Goal: Information Seeking & Learning: Learn about a topic

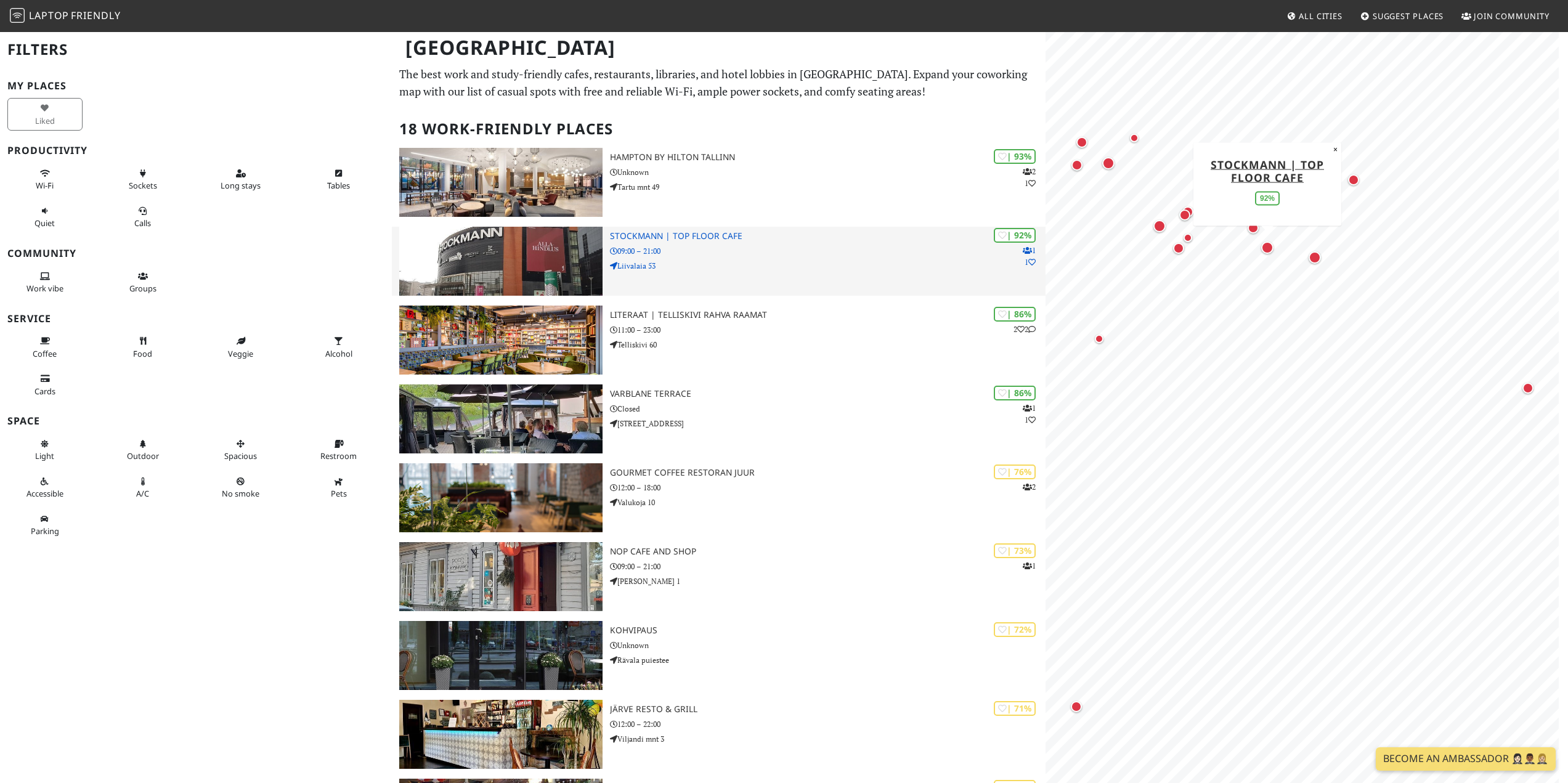
click at [572, 262] on img at bounding box center [501, 261] width 202 height 69
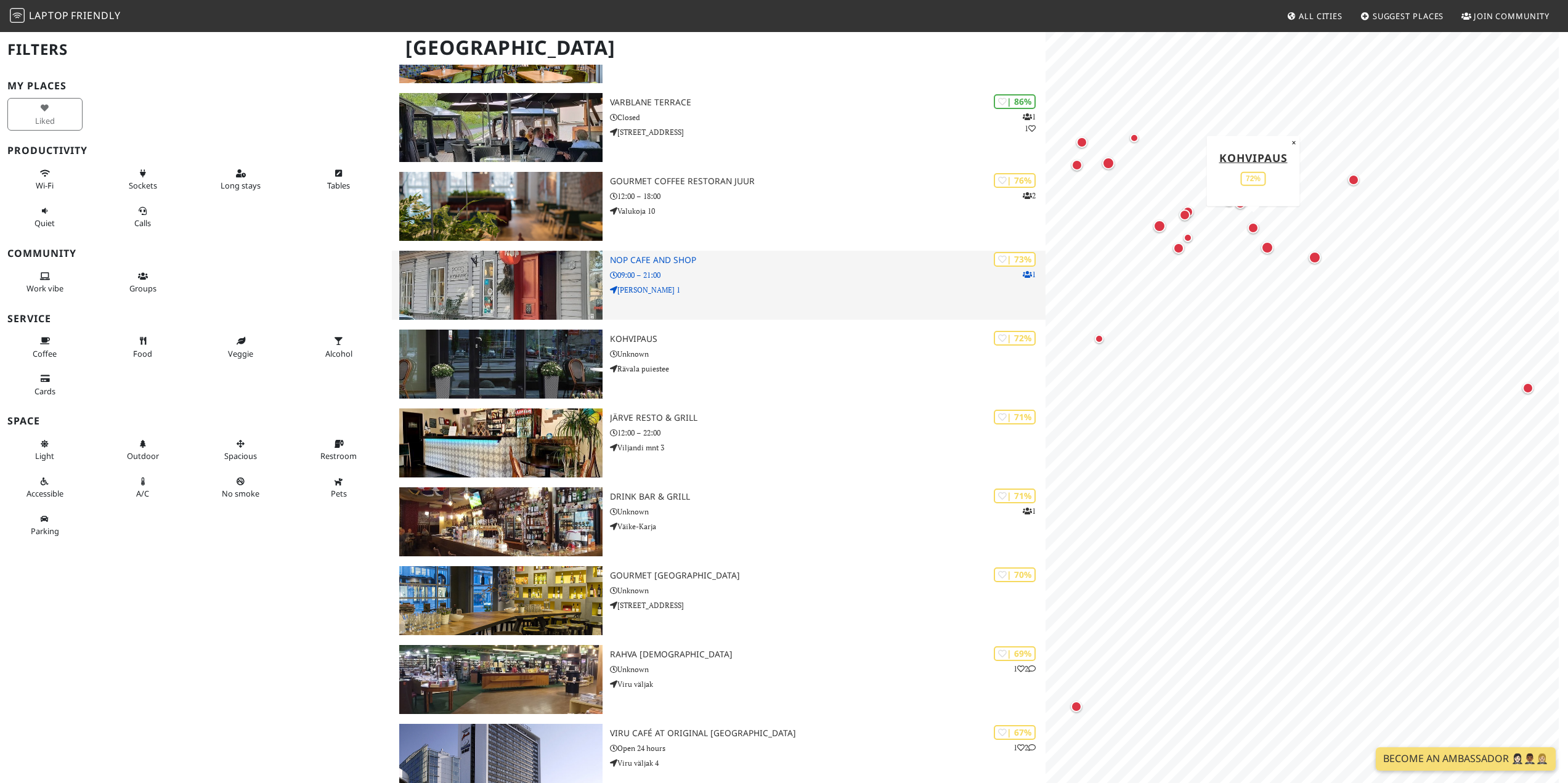
scroll to position [308, 0]
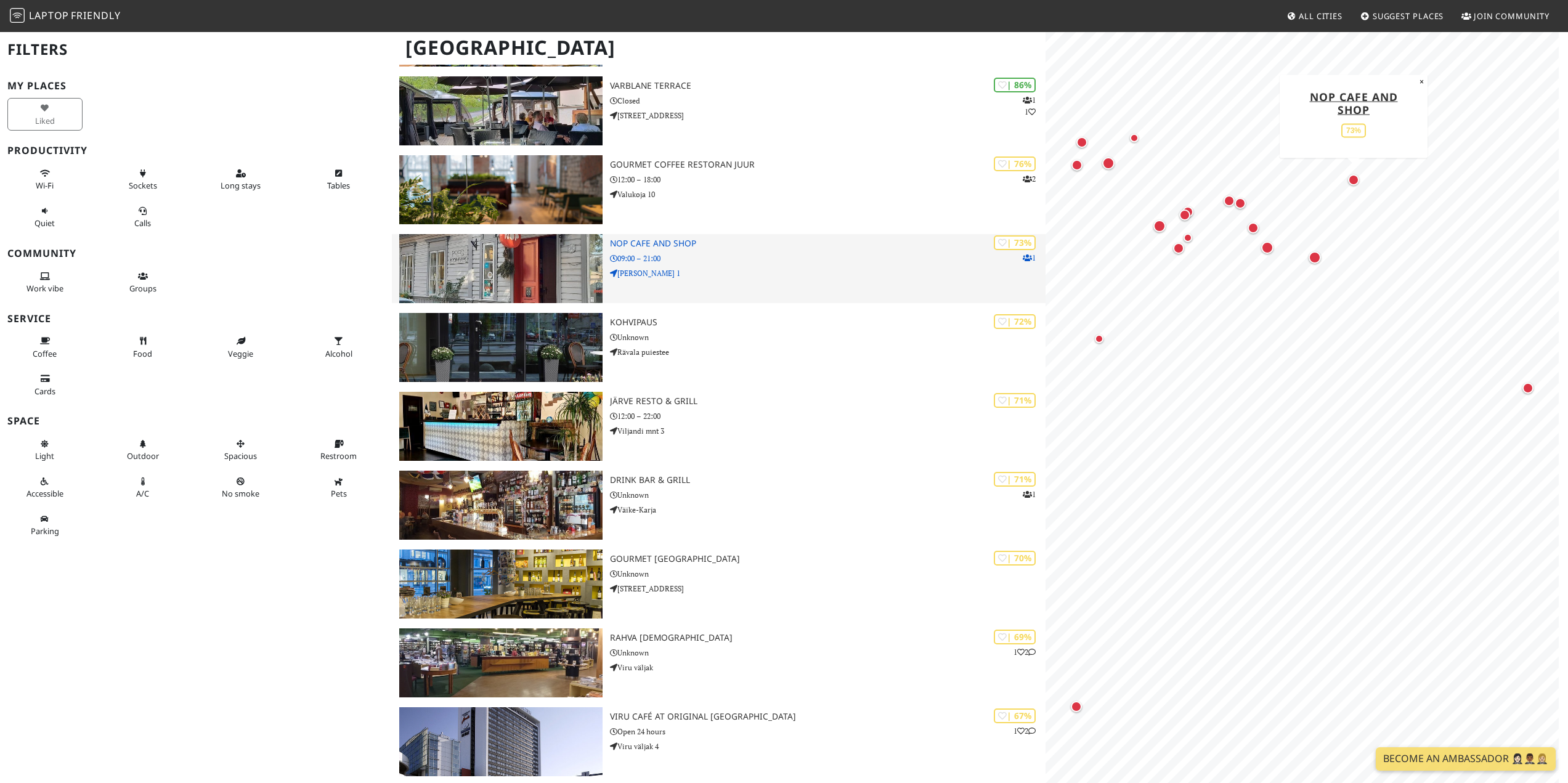
click at [553, 274] on img at bounding box center [501, 268] width 202 height 69
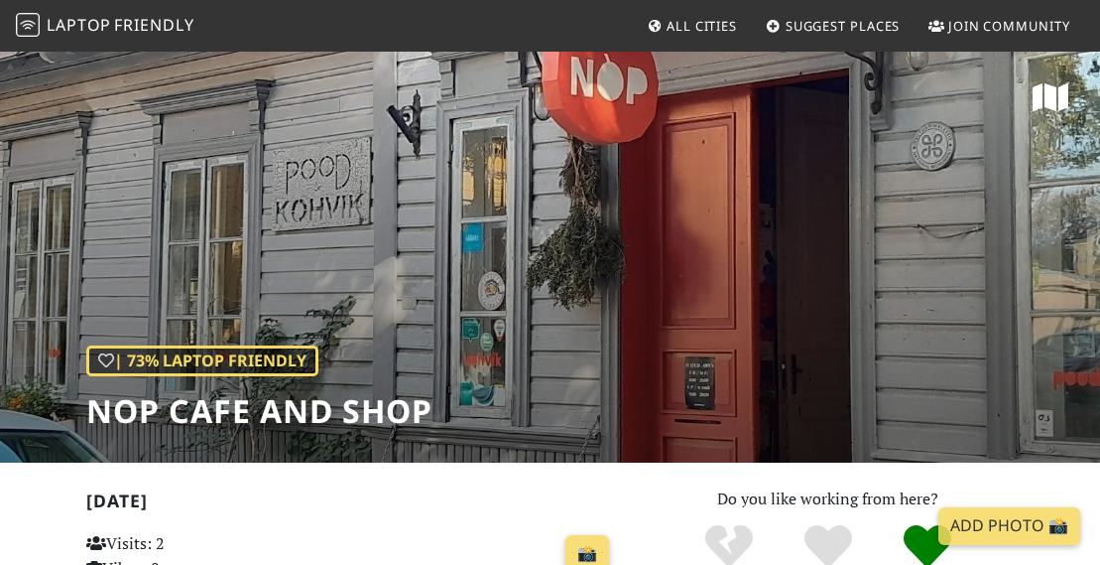
click at [761, 209] on div "| 73% Laptop Friendly NOP Cafe and Shop" at bounding box center [550, 256] width 1100 height 413
click at [629, 87] on div "| 73% Laptop Friendly NOP Cafe and Shop" at bounding box center [550, 256] width 1100 height 413
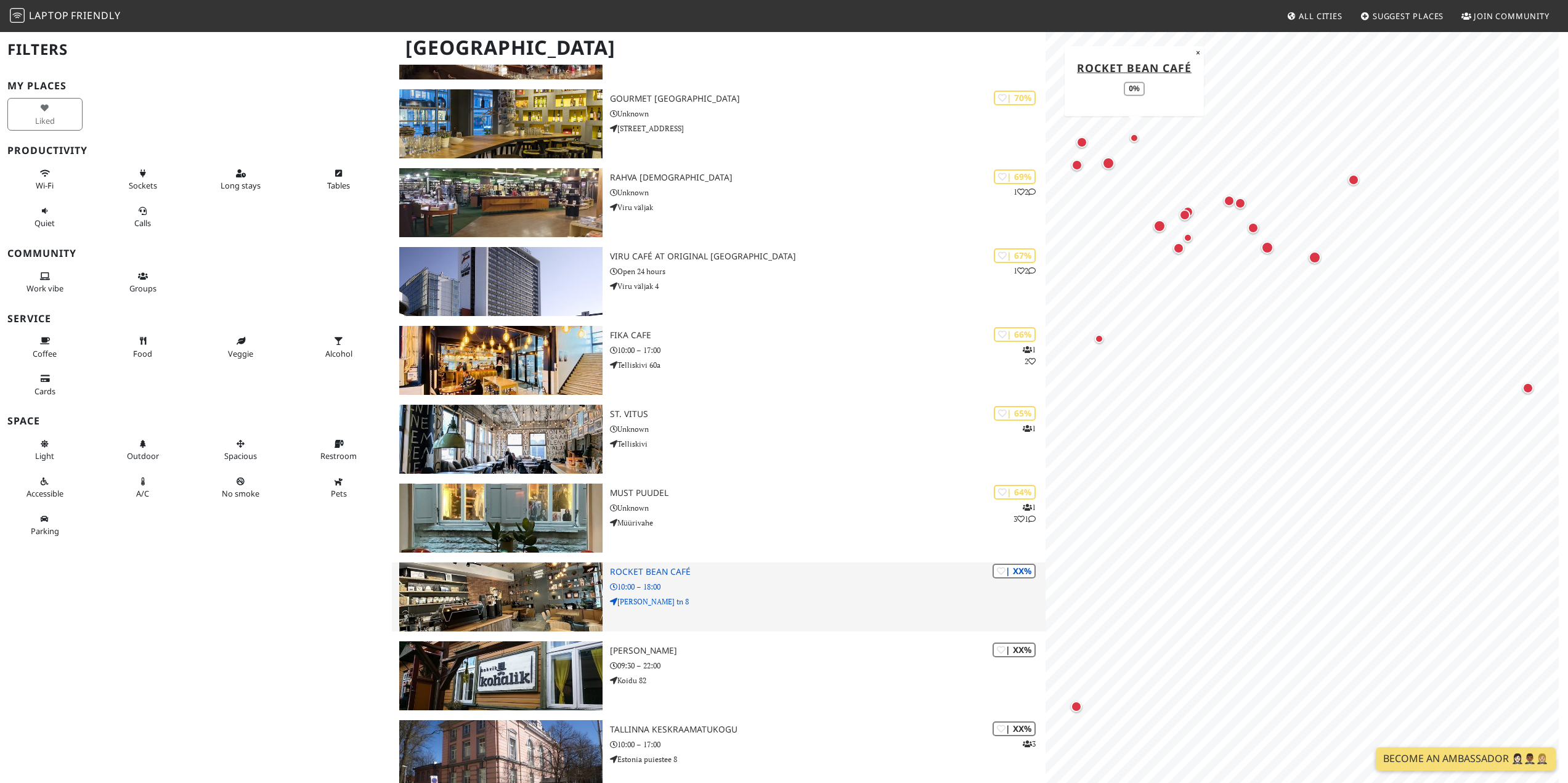
scroll to position [863, 0]
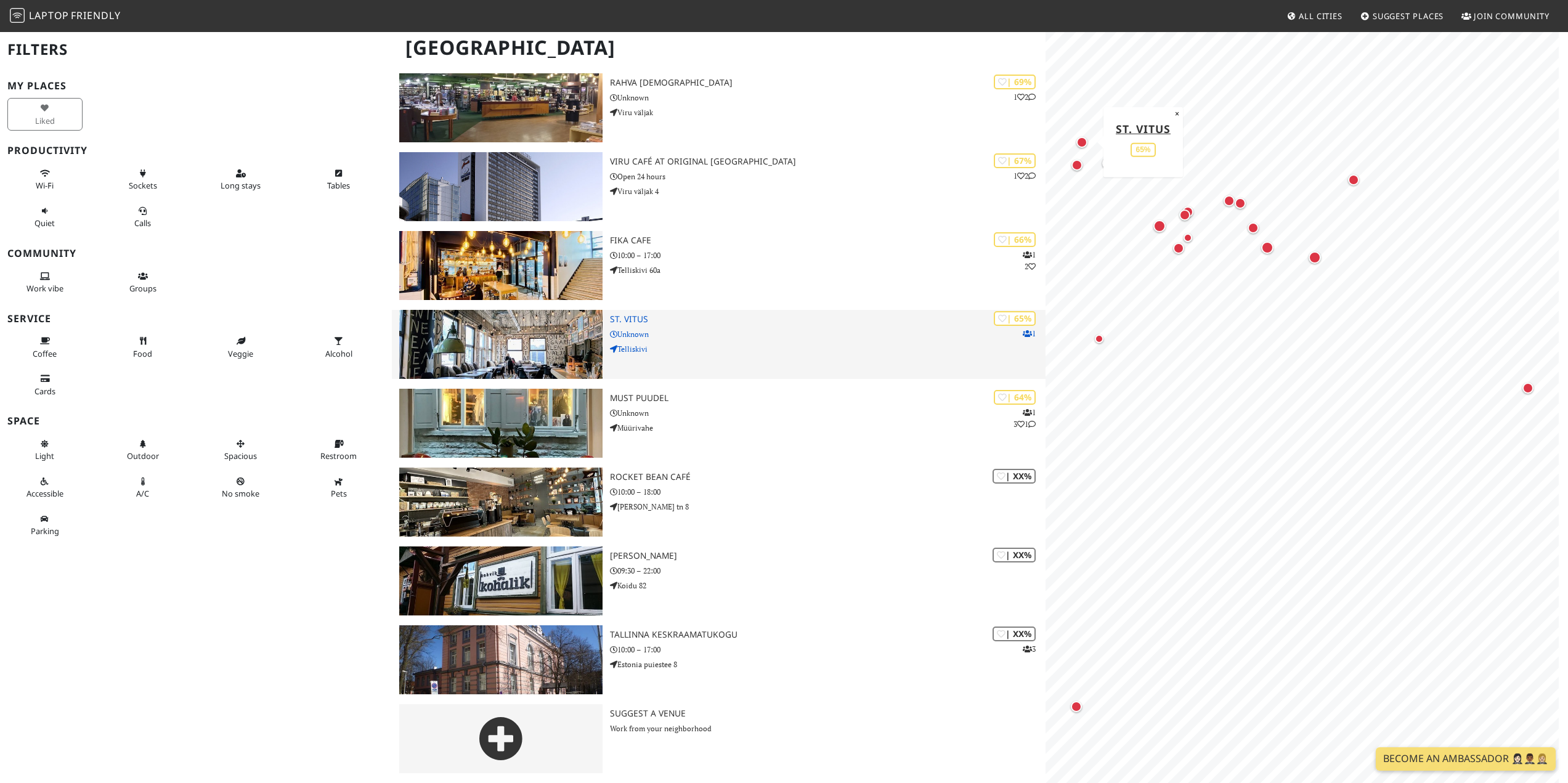
drag, startPoint x: 833, startPoint y: 749, endPoint x: 801, endPoint y: 356, distance: 394.3
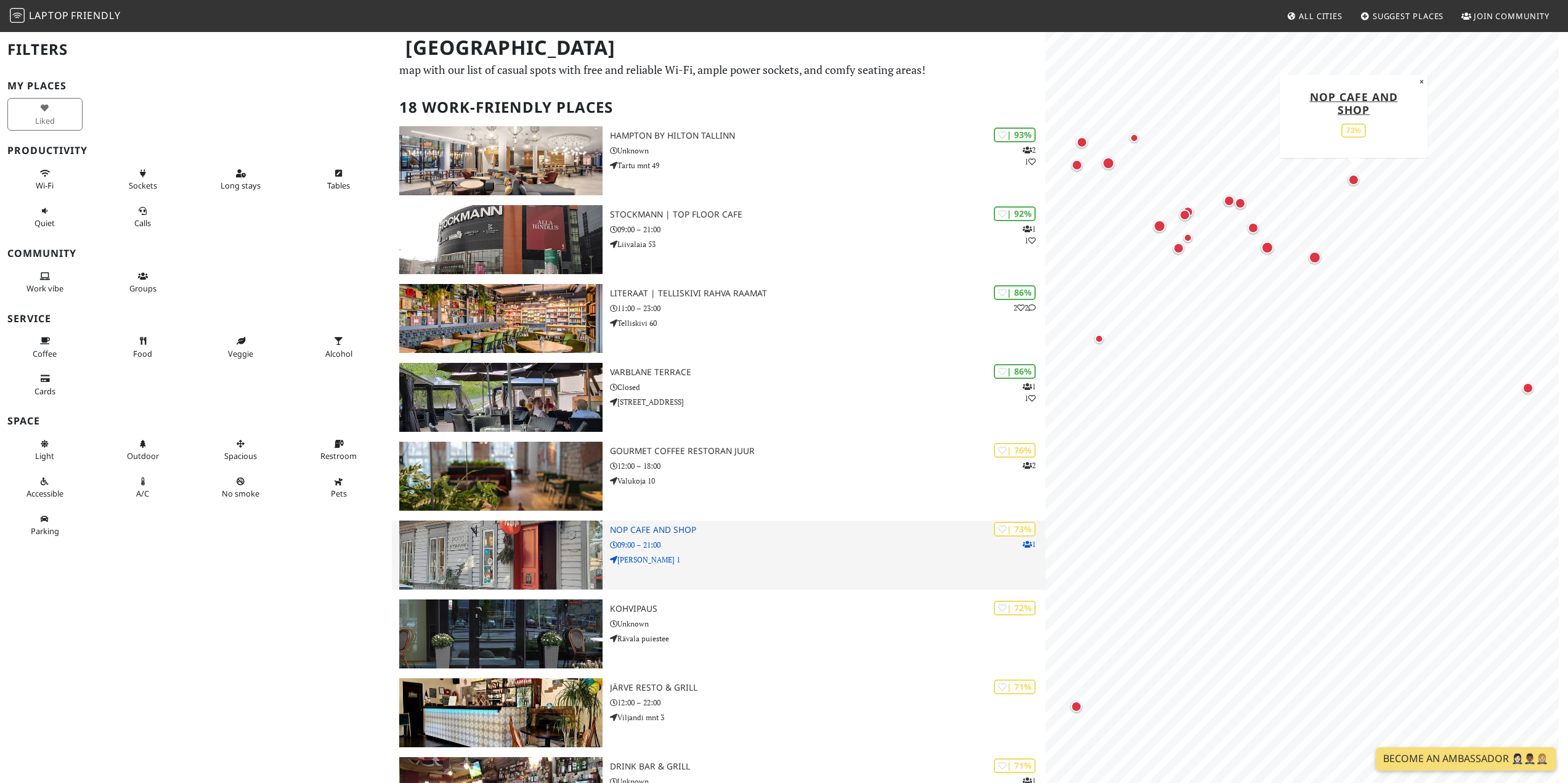
scroll to position [0, 0]
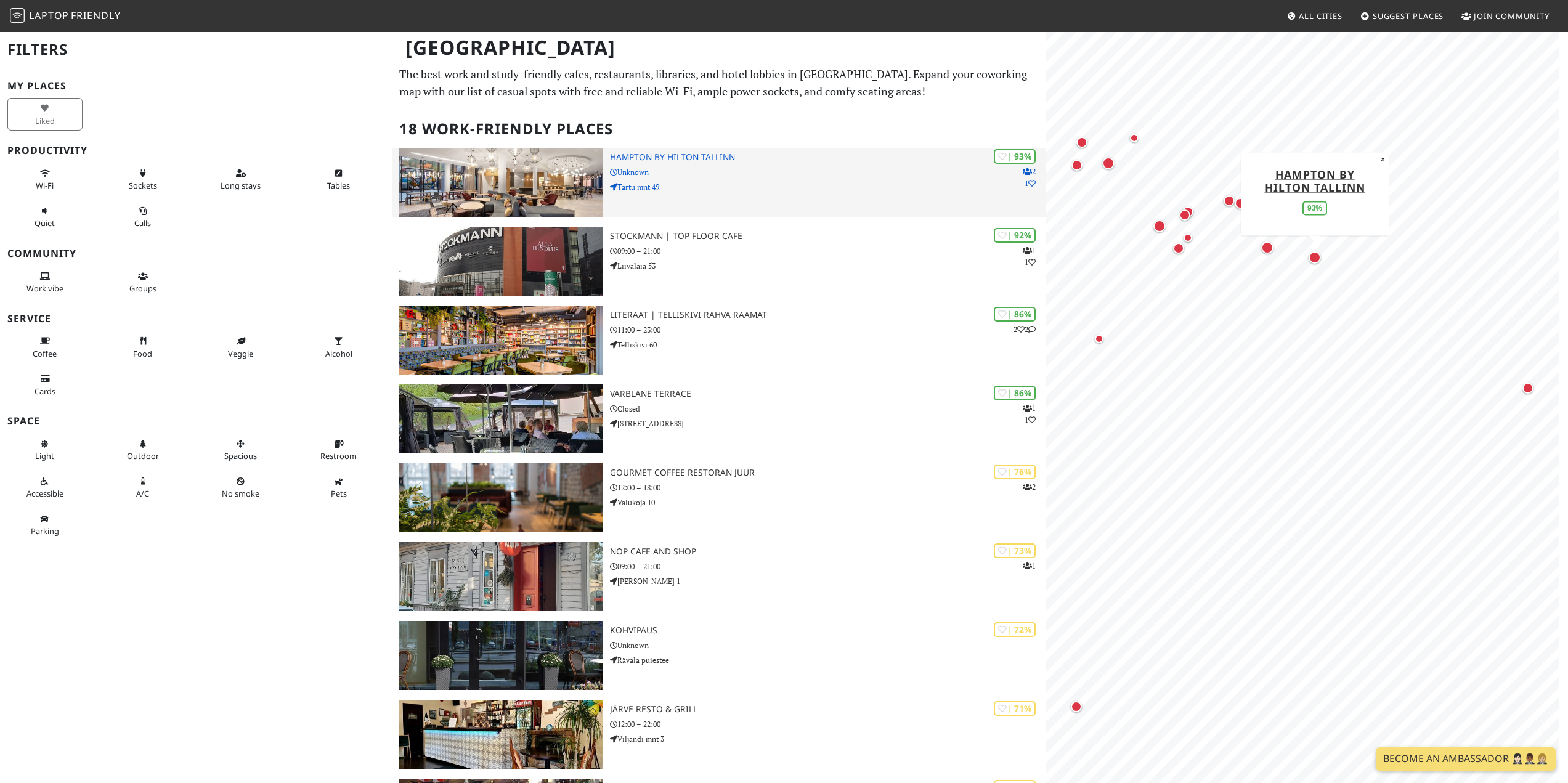
click at [551, 186] on img at bounding box center [501, 182] width 202 height 69
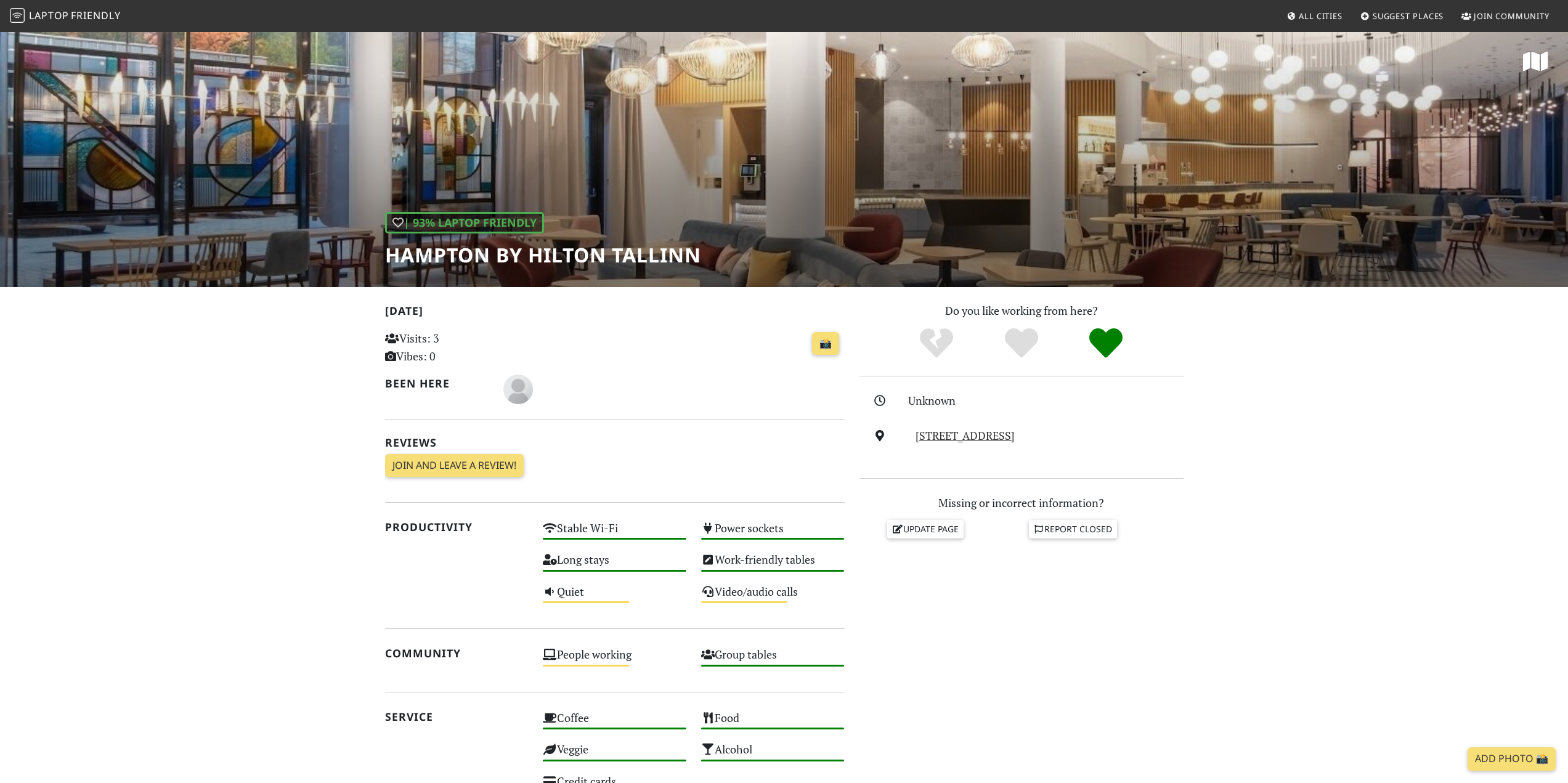
click at [861, 171] on div "| 93% Laptop Friendly Hampton by Hilton Tallinn" at bounding box center [784, 159] width 1568 height 256
click at [650, 180] on div "| 93% Laptop Friendly Hampton by Hilton Tallinn" at bounding box center [784, 159] width 1568 height 256
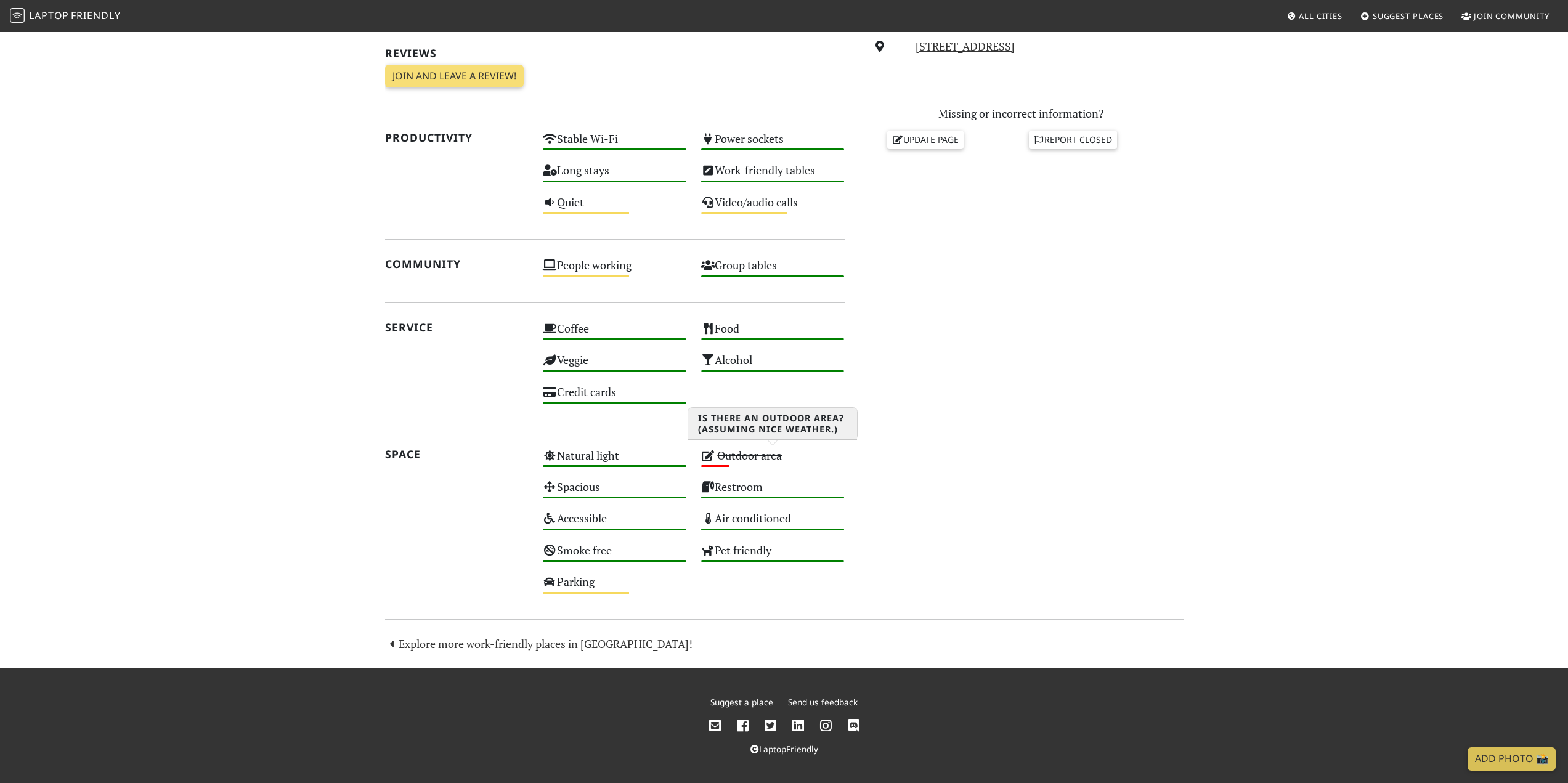
scroll to position [390, 0]
